Goal: Task Accomplishment & Management: Manage account settings

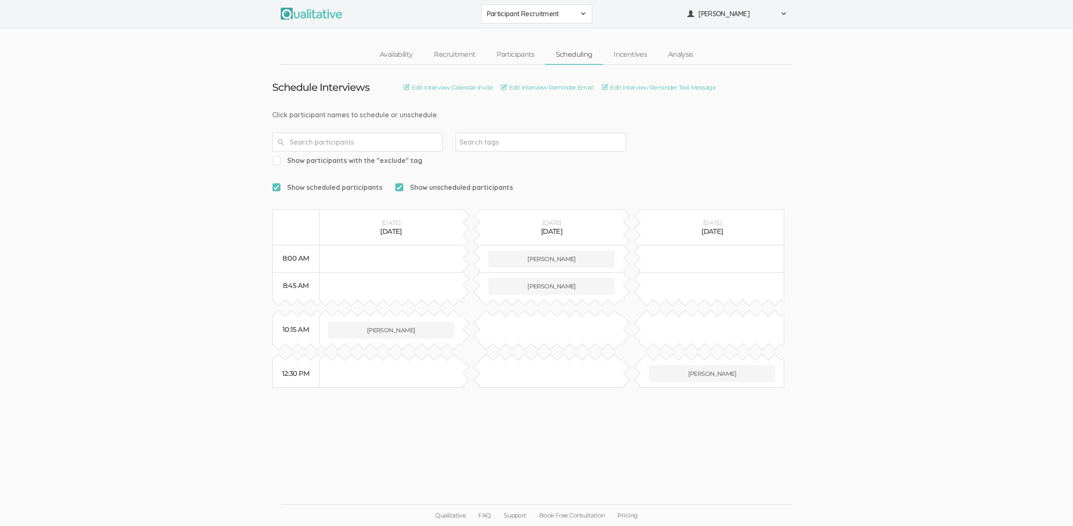
click at [533, 159] on td "Schedule Interviews Edit Interview Calendar Invite Edit Interview Reminder Emai…" at bounding box center [537, 226] width 542 height 323
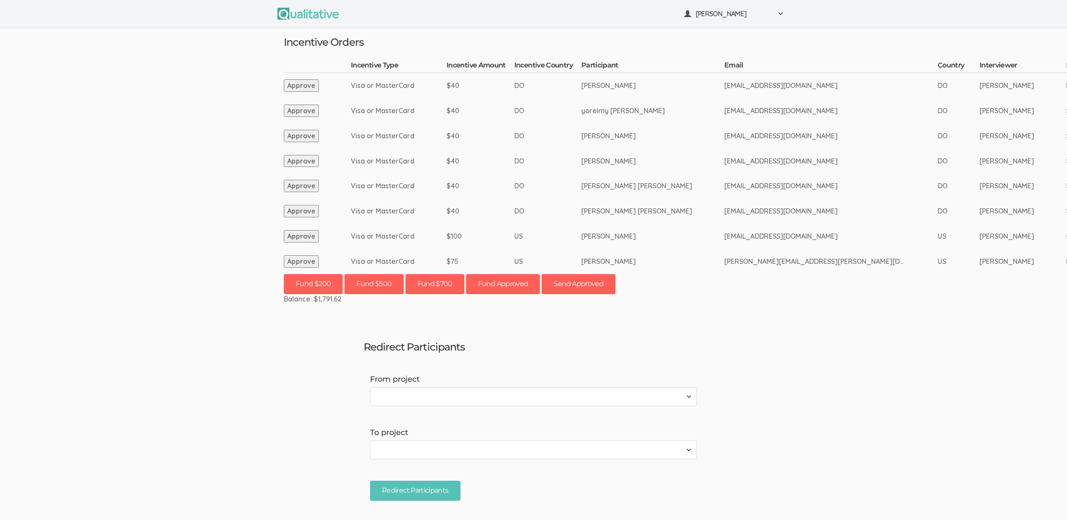
click at [532, 159] on td "DO" at bounding box center [547, 161] width 67 height 25
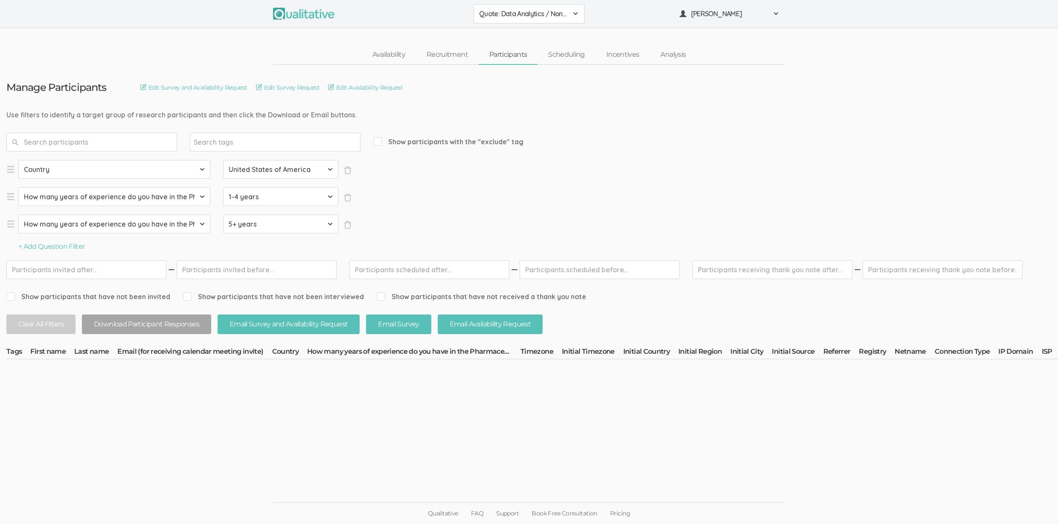
click at [505, 218] on form "Select Question Country How many years of experience do you have in the Pharmac…" at bounding box center [970, 206] width 1928 height 92
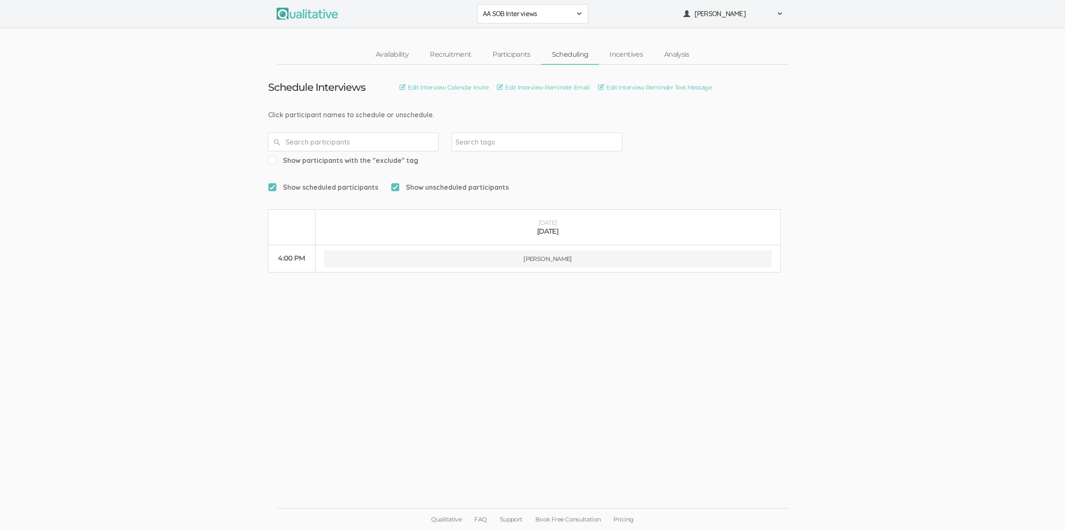
click at [567, 54] on link "Scheduling" at bounding box center [570, 55] width 58 height 18
click at [684, 90] on link "Edit Interview Reminder Text Message" at bounding box center [655, 87] width 114 height 9
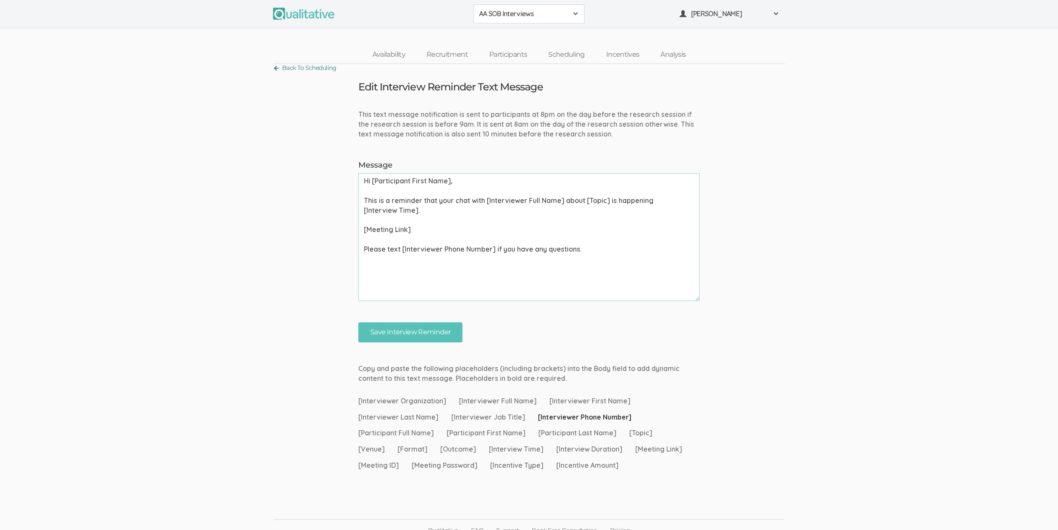
click at [319, 68] on link "Back To Scheduling" at bounding box center [305, 68] width 64 height 12
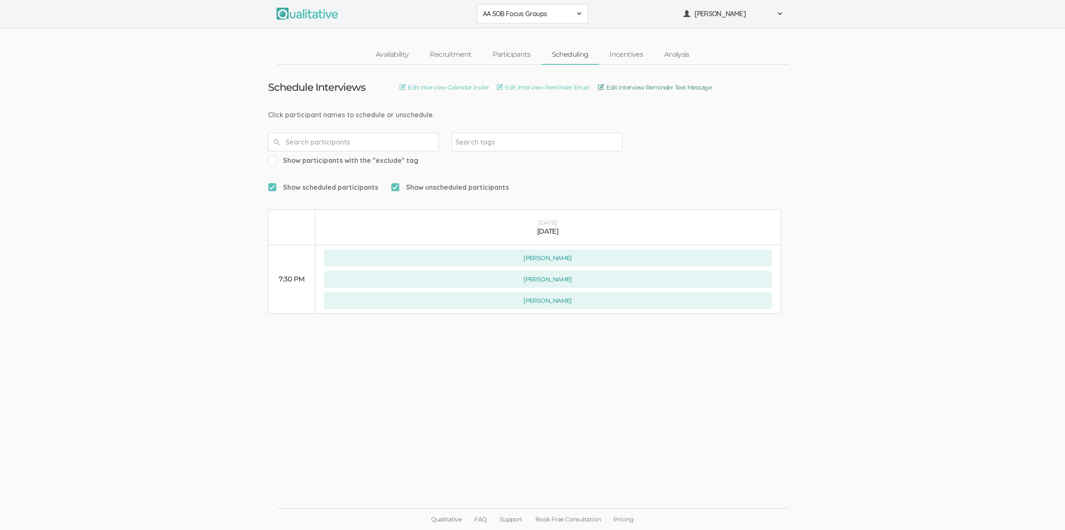
click at [636, 89] on link "Edit Interview Reminder Text Message" at bounding box center [655, 87] width 114 height 9
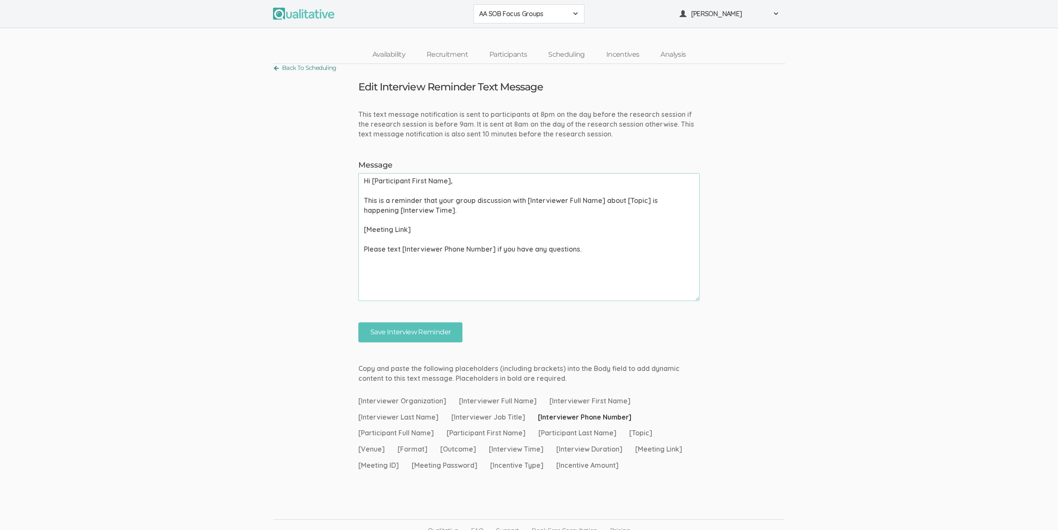
click at [321, 73] on link "Back To Scheduling" at bounding box center [305, 68] width 64 height 12
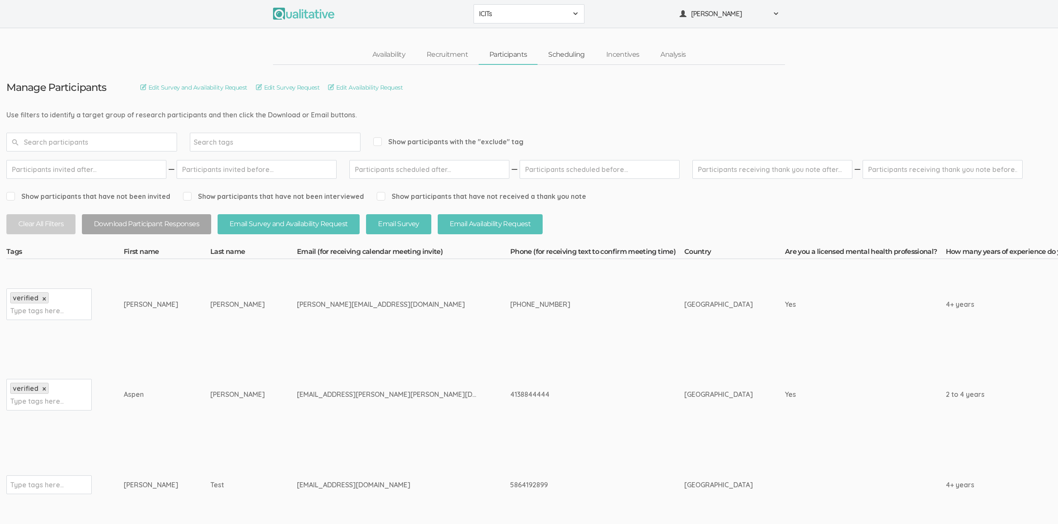
click at [580, 55] on link "Scheduling" at bounding box center [567, 55] width 58 height 18
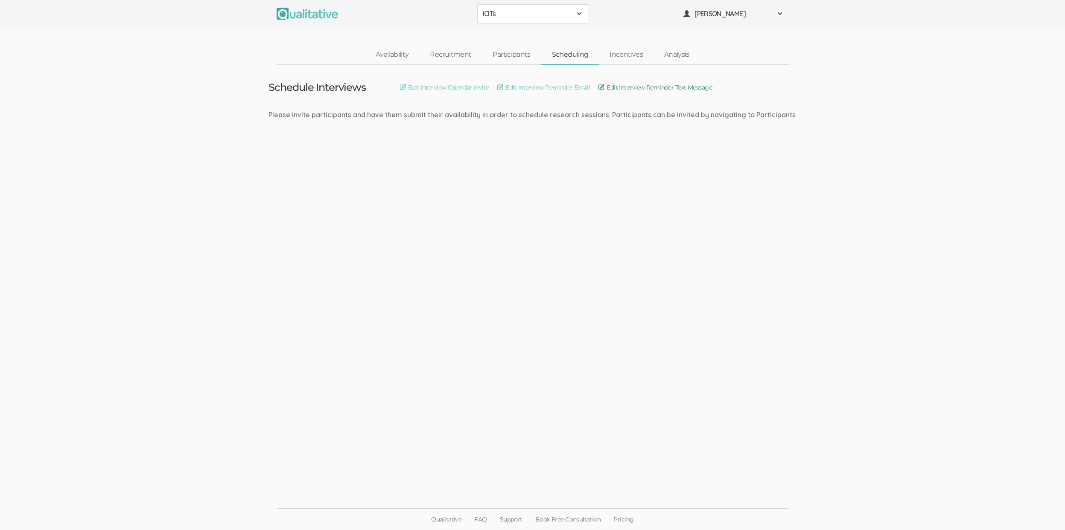
click at [638, 87] on link "Edit Interview Reminder Text Message" at bounding box center [655, 87] width 114 height 9
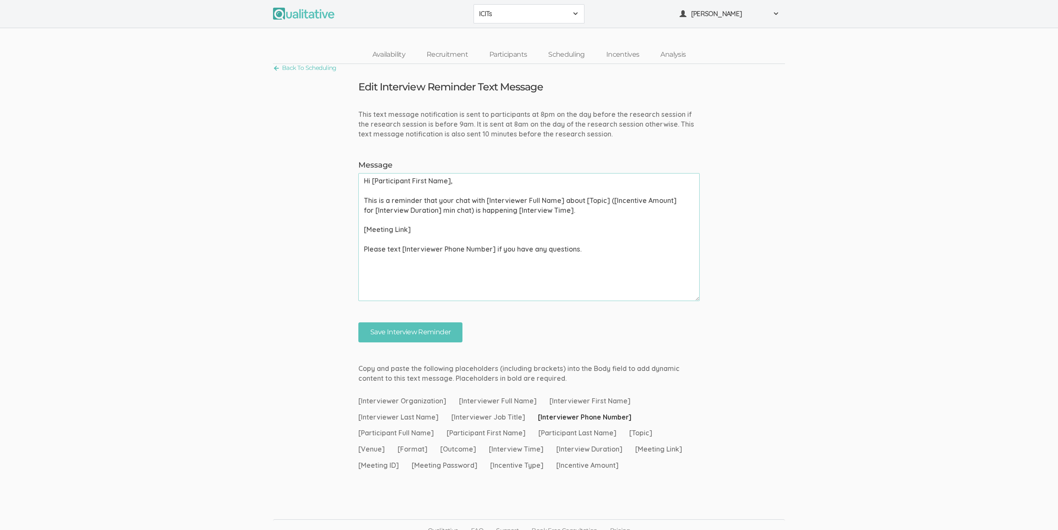
scroll to position [2, 0]
click at [567, 53] on link "Scheduling" at bounding box center [567, 53] width 58 height 18
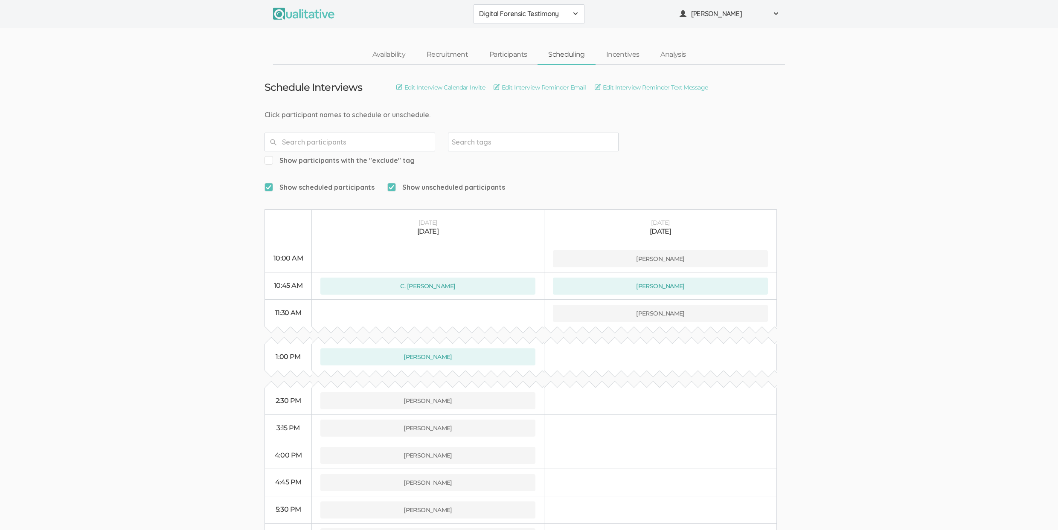
click at [570, 54] on link "Scheduling" at bounding box center [567, 55] width 58 height 18
click at [644, 87] on link "Edit Interview Reminder Text Message" at bounding box center [652, 87] width 114 height 9
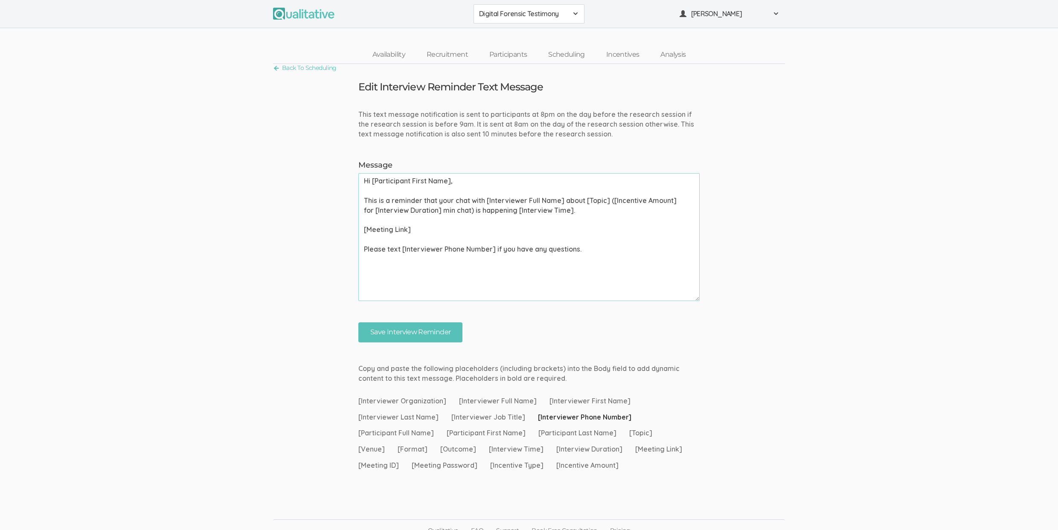
drag, startPoint x: 416, startPoint y: 253, endPoint x: 510, endPoint y: 245, distance: 94.3
click at [510, 245] on textarea "Hi [Participant First Name], This is a reminder that your chat with [Interviewe…" at bounding box center [528, 237] width 341 height 128
click at [560, 56] on link "Scheduling" at bounding box center [567, 55] width 58 height 18
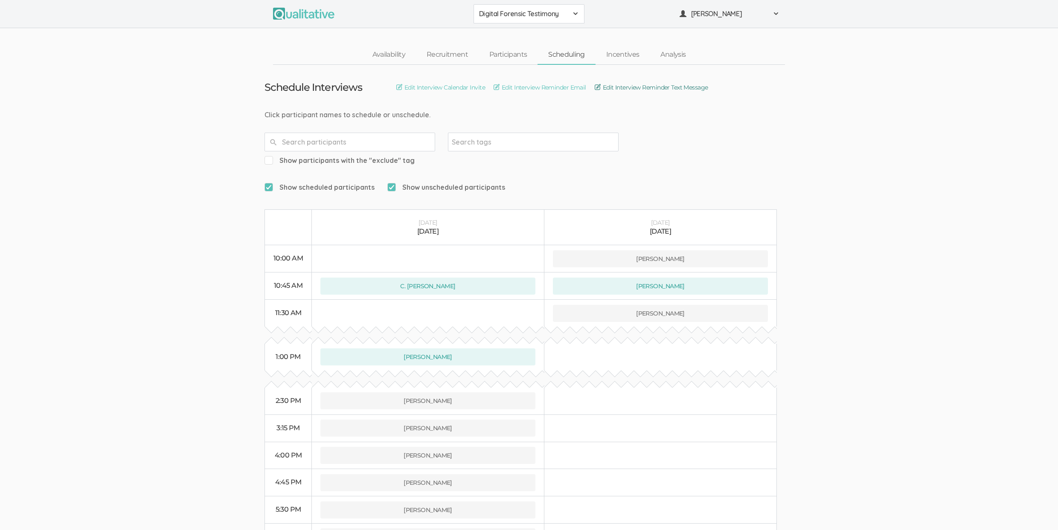
click at [636, 89] on link "Edit Interview Reminder Text Message" at bounding box center [652, 87] width 114 height 9
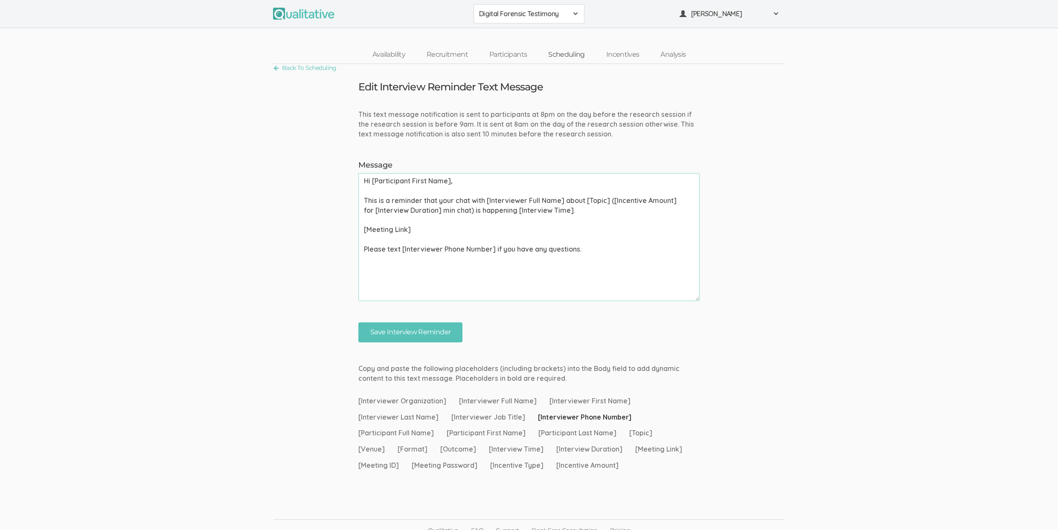
click at [570, 56] on link "Scheduling" at bounding box center [567, 55] width 58 height 18
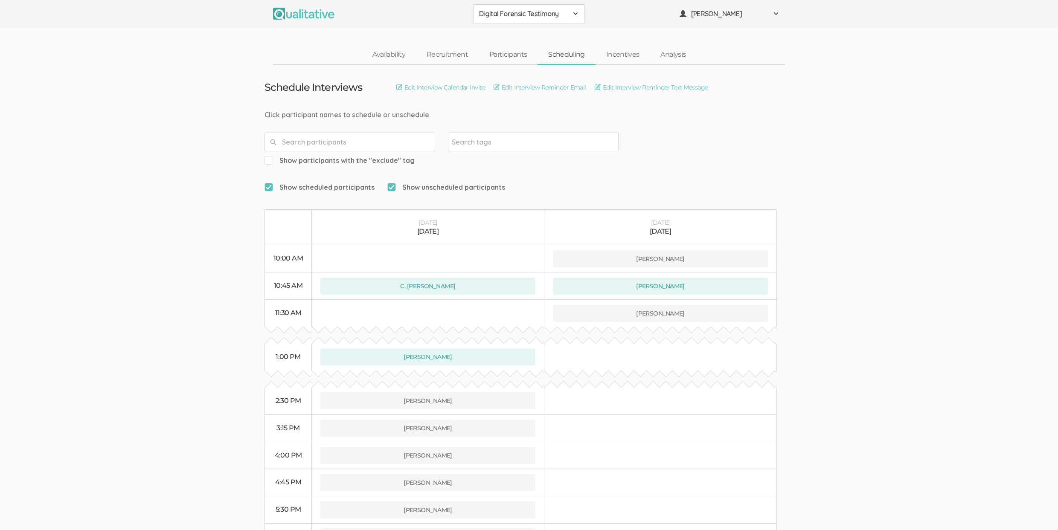
click at [518, 16] on span "Digital Forensic Testimony" at bounding box center [523, 14] width 89 height 10
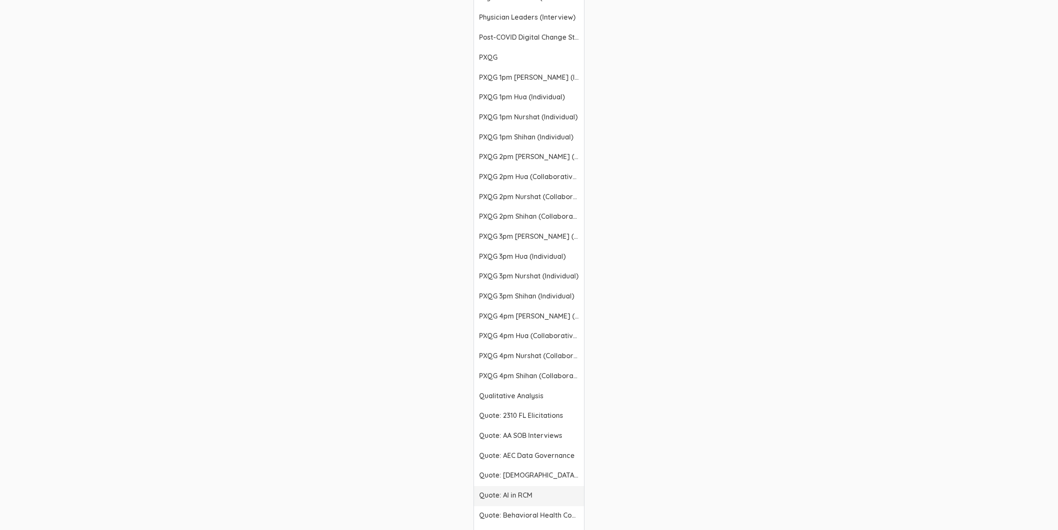
scroll to position [1216, 0]
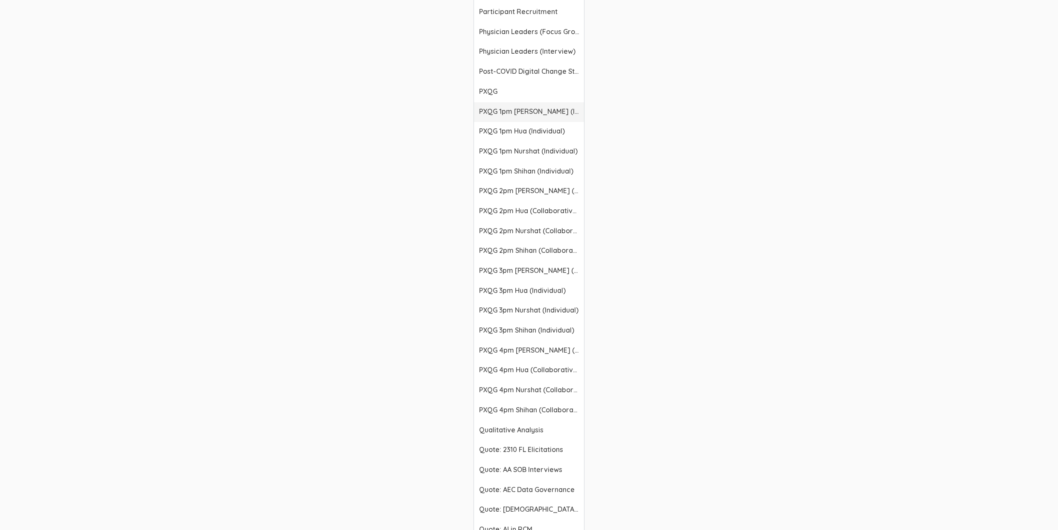
click at [537, 113] on span "PXQG 1pm [PERSON_NAME] (Individual)" at bounding box center [529, 112] width 100 height 10
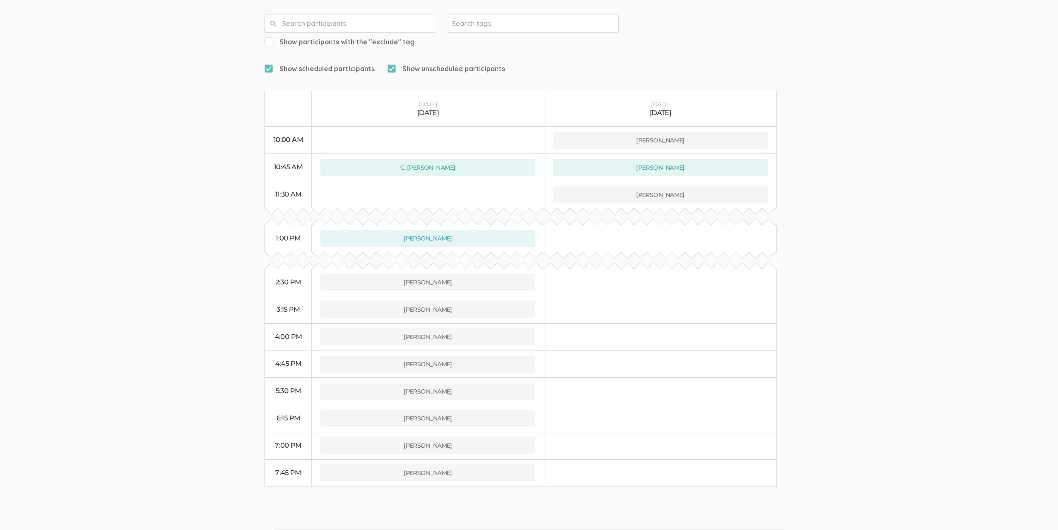
click at [819, 313] on ui-view "Schedule Interviews Edit Interview Calendar Invite Edit Interview Reminder Emai…" at bounding box center [529, 216] width 1058 height 541
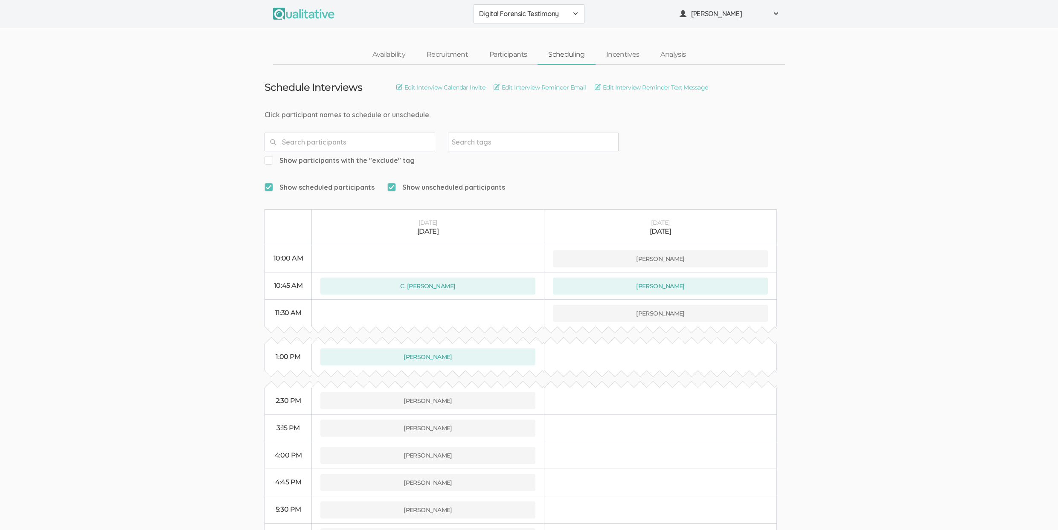
scroll to position [0, 0]
click at [131, 252] on ui-view "Schedule Interviews Edit Interview Calendar Invite Edit Interview Reminder Emai…" at bounding box center [529, 335] width 1058 height 541
click at [49, 216] on ui-view "Schedule Interviews Edit Interview Calendar Invite Edit Interview Reminder Emai…" at bounding box center [529, 335] width 1058 height 541
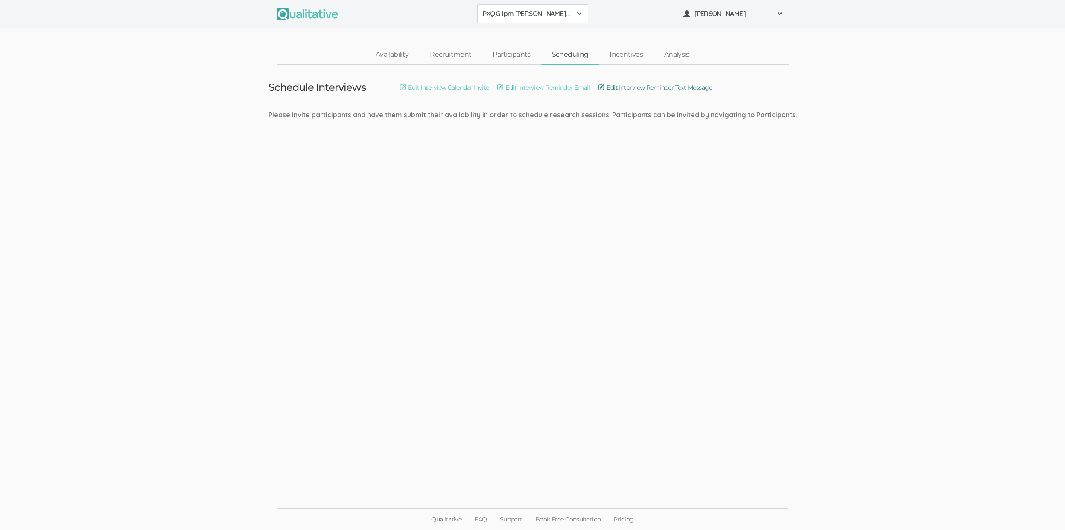
click at [644, 85] on link "Edit Interview Reminder Text Message" at bounding box center [655, 87] width 114 height 9
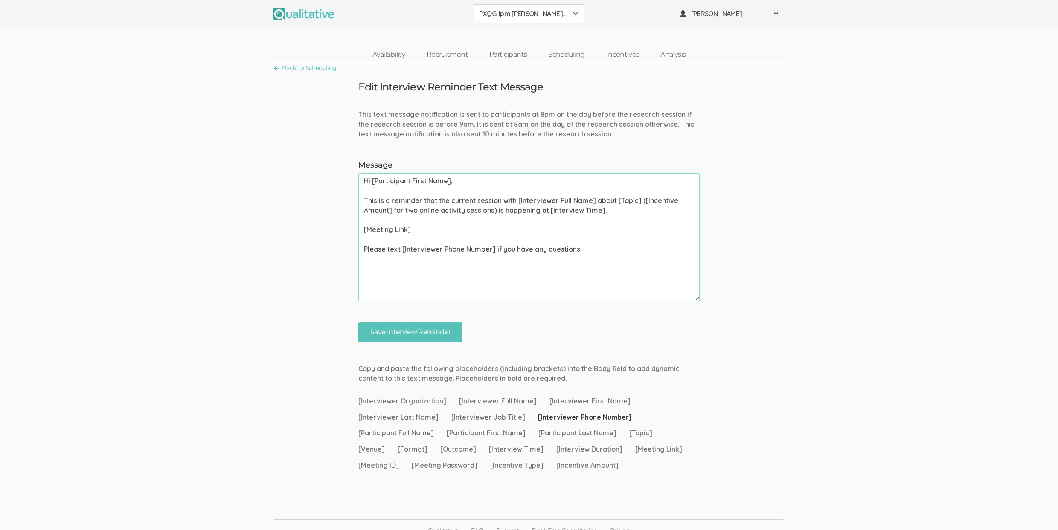
click at [535, 12] on span "PXQG 1pm [PERSON_NAME] (Individual)" at bounding box center [523, 14] width 89 height 10
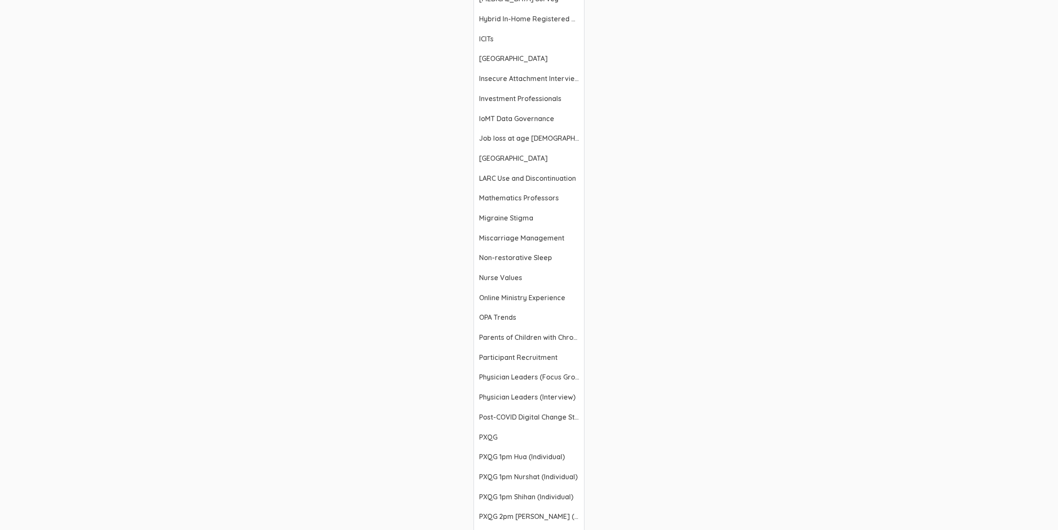
scroll to position [1059, 0]
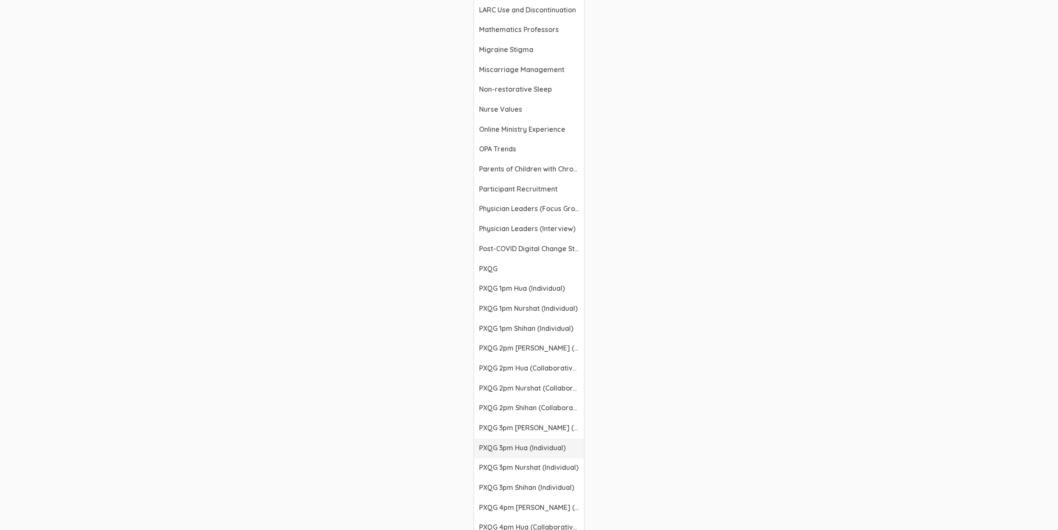
click at [529, 450] on span "PXQG 3pm Hua (Individual)" at bounding box center [529, 448] width 100 height 10
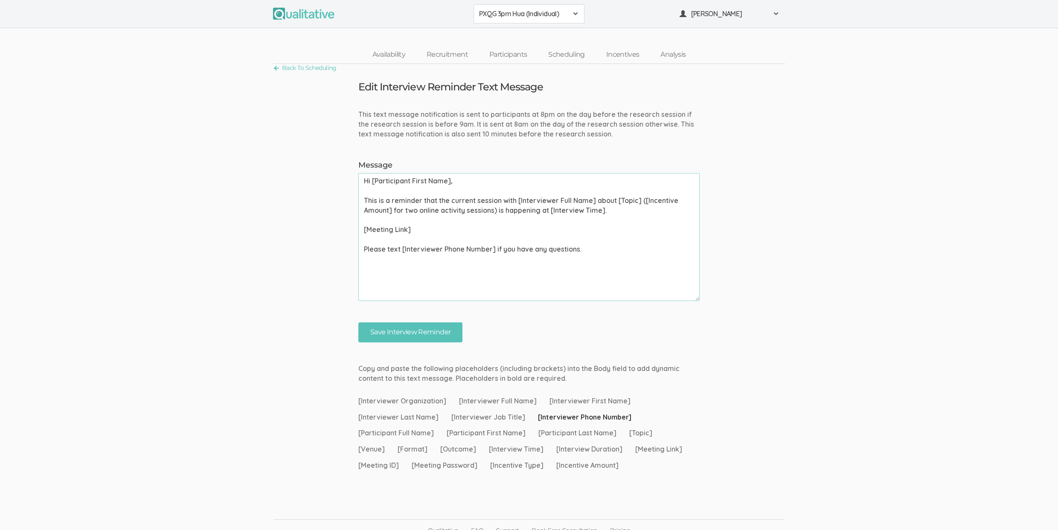
click at [545, 14] on span "PXQG 3pm Hua (Individual)" at bounding box center [523, 14] width 89 height 10
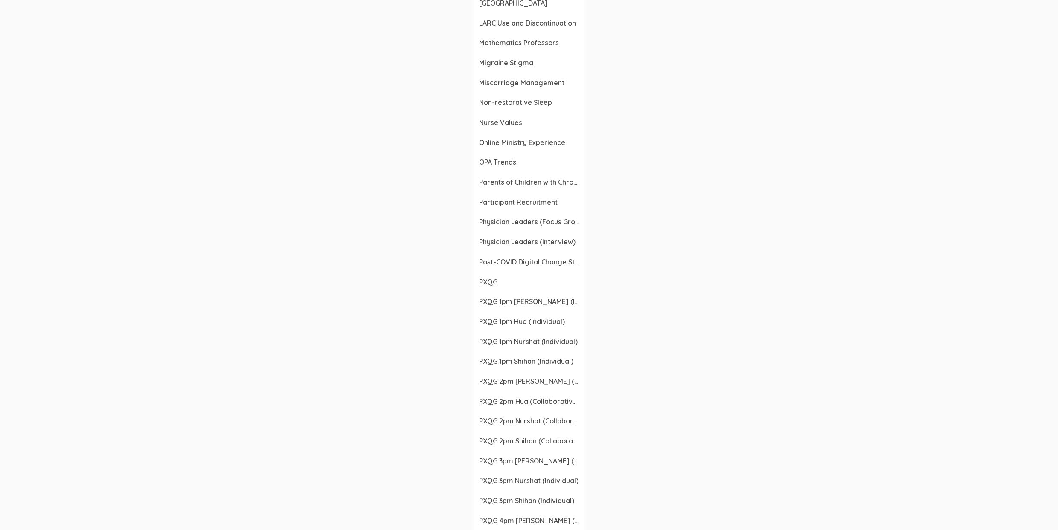
scroll to position [1338, 0]
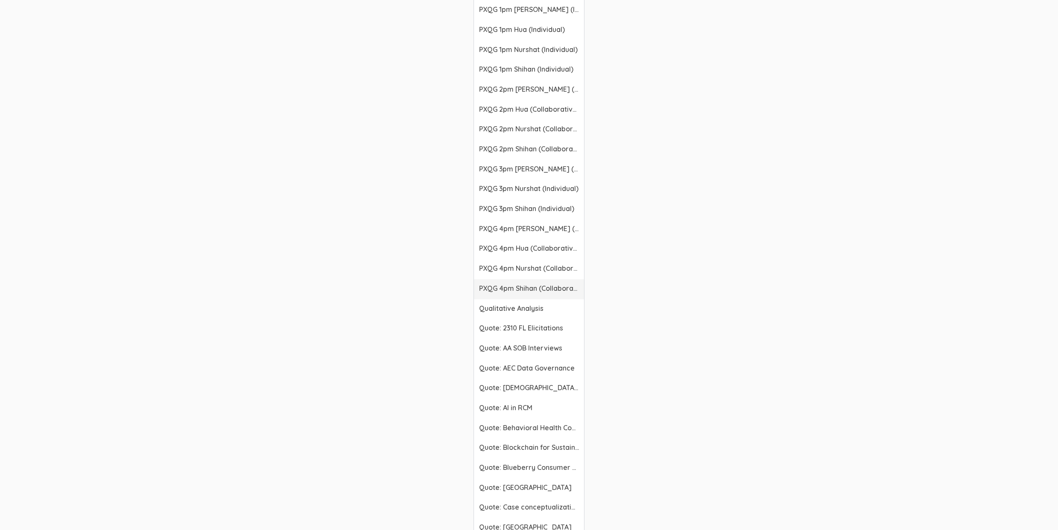
click at [527, 285] on span "PXQG 4pm Shihan (Collaborative)" at bounding box center [529, 289] width 100 height 10
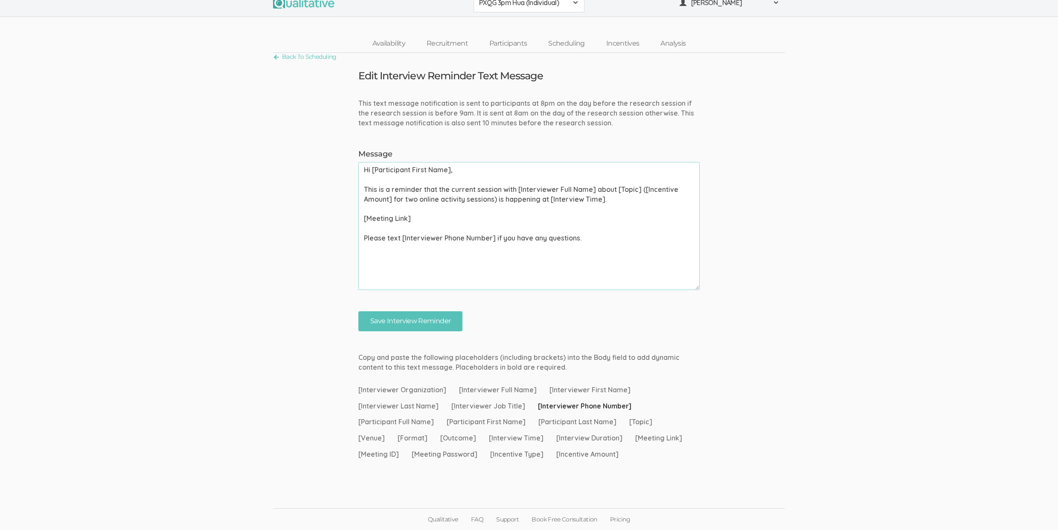
scroll to position [11, 0]
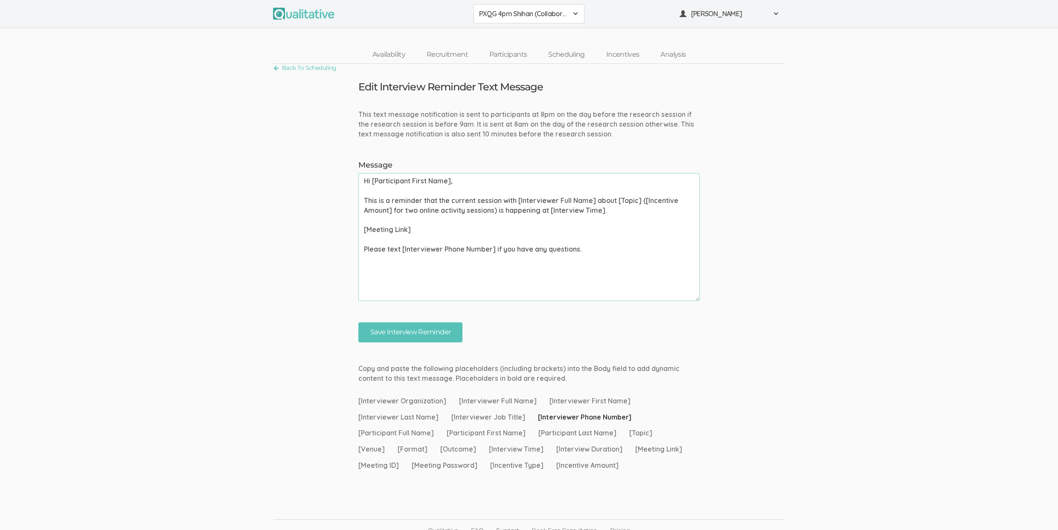
click at [796, 317] on form "This text message notification is sent to participants at 8pm on the day before…" at bounding box center [529, 226] width 1058 height 233
